Goal: Task Accomplishment & Management: Use online tool/utility

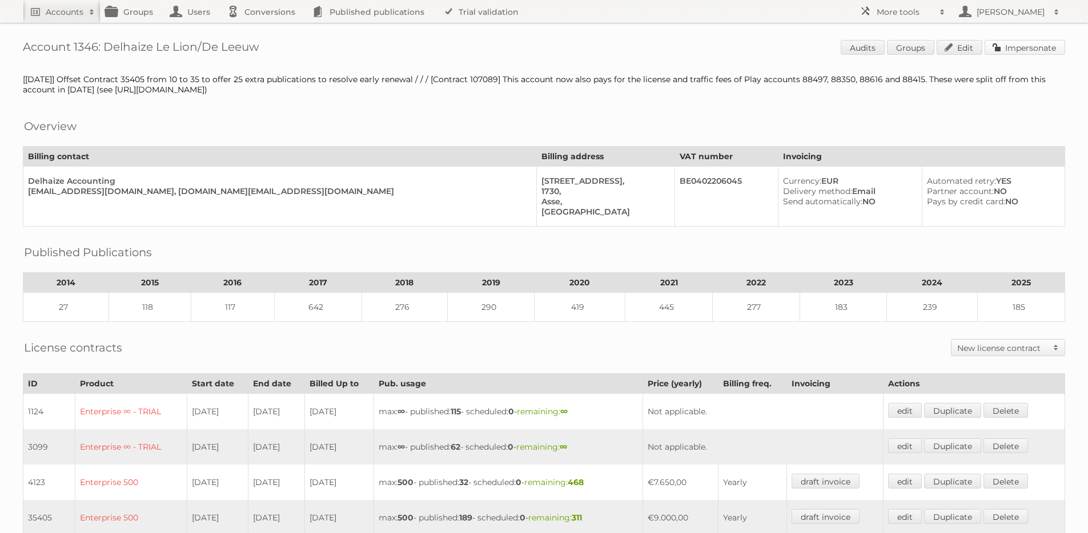
click at [1015, 47] on link "Impersonate" at bounding box center [1024, 47] width 81 height 15
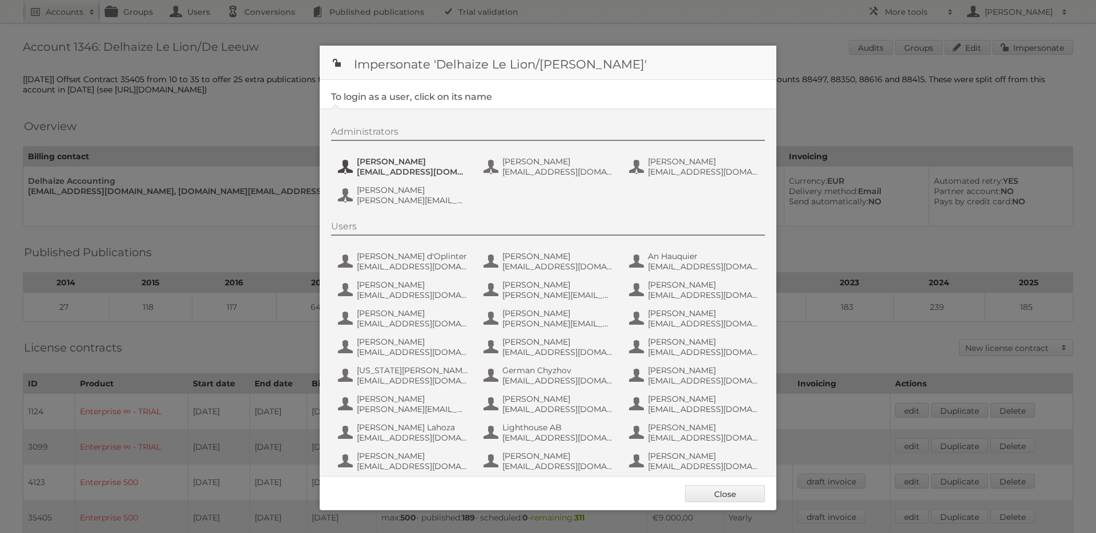
click at [429, 159] on span "Carlos Vicente Ruiz" at bounding box center [412, 161] width 111 height 10
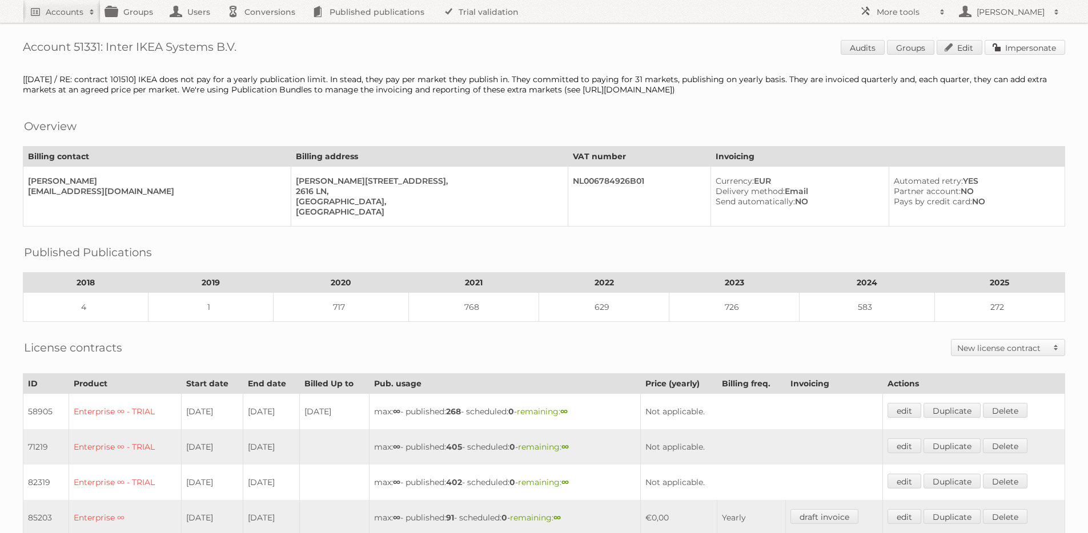
click at [1021, 43] on link "Impersonate" at bounding box center [1024, 47] width 81 height 15
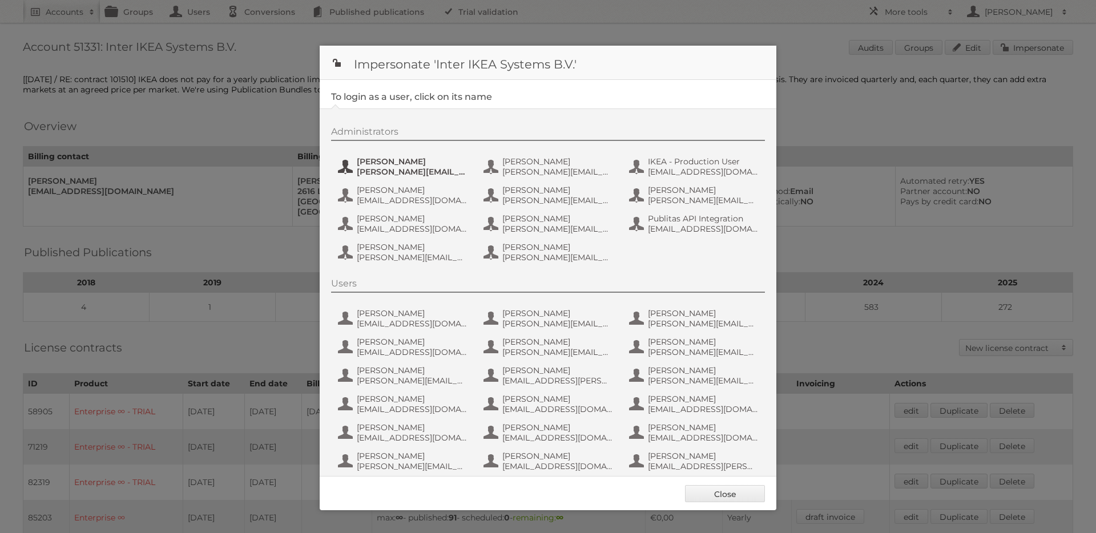
click at [409, 164] on span "[PERSON_NAME]" at bounding box center [412, 161] width 111 height 10
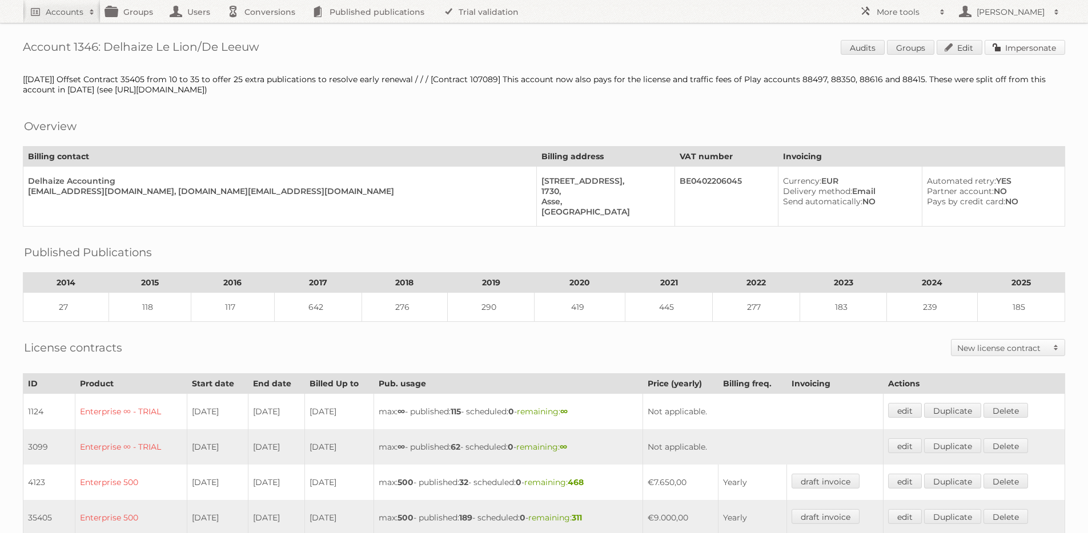
click at [1006, 47] on link "Impersonate" at bounding box center [1024, 47] width 81 height 15
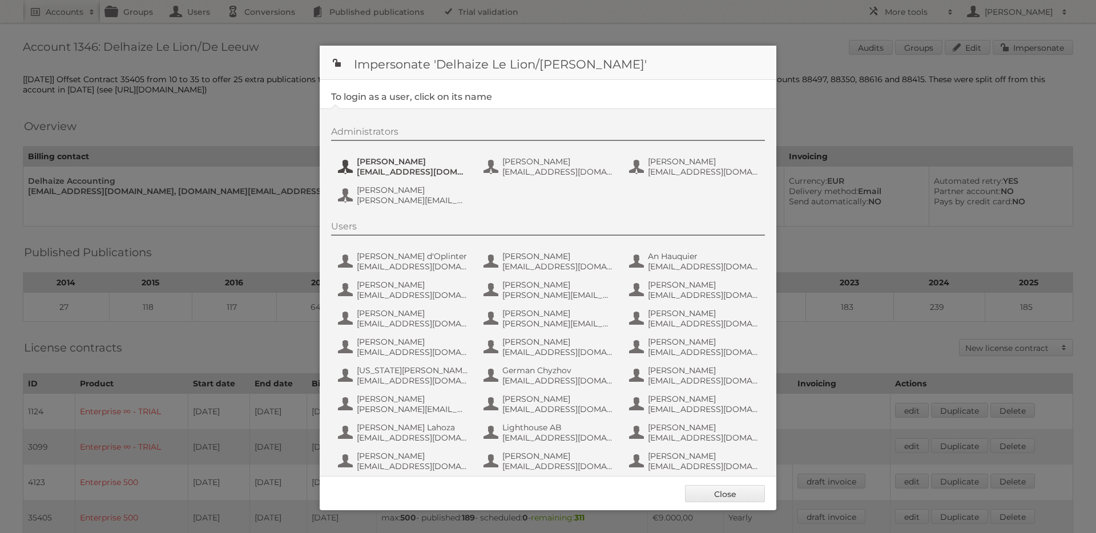
click at [371, 167] on span "cvicenteruiz@delhaize.be" at bounding box center [412, 172] width 111 height 10
